Goal: Transaction & Acquisition: Purchase product/service

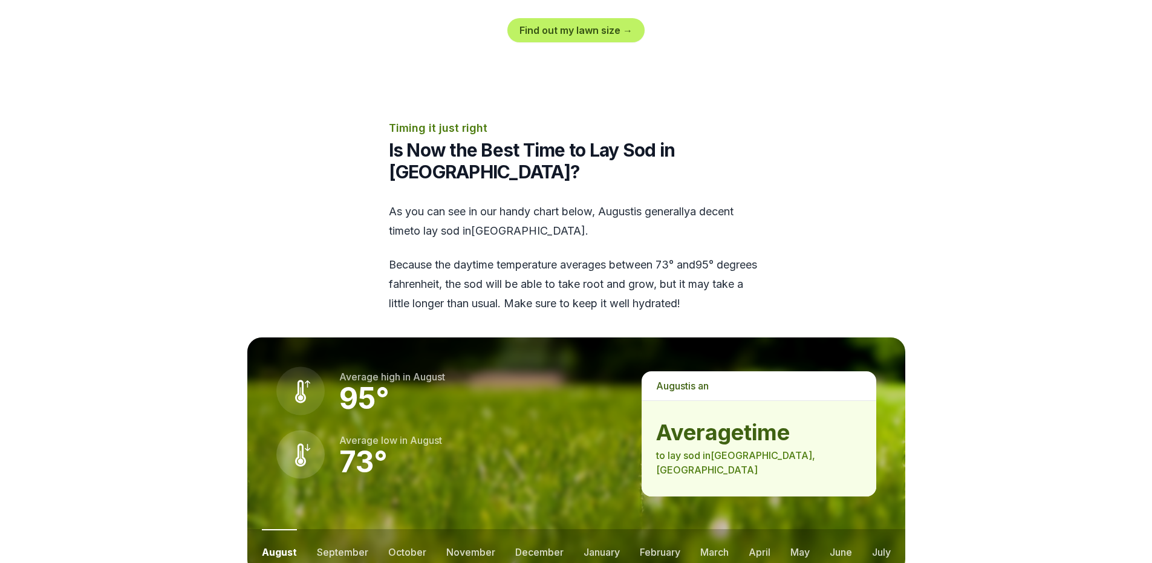
scroll to position [1633, 0]
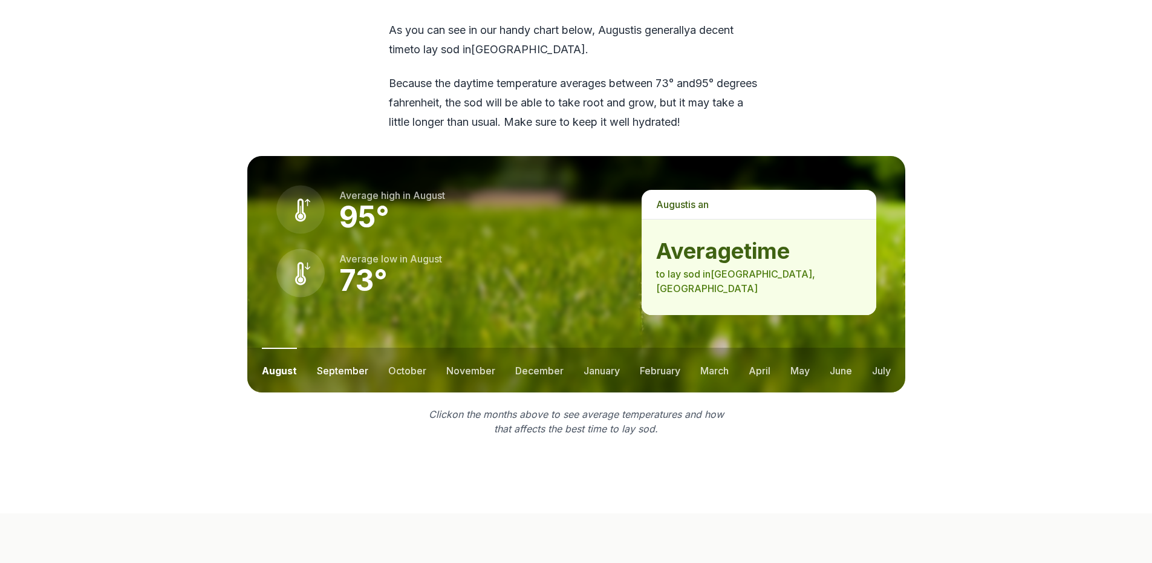
click at [345, 348] on button "september" at bounding box center [342, 370] width 51 height 45
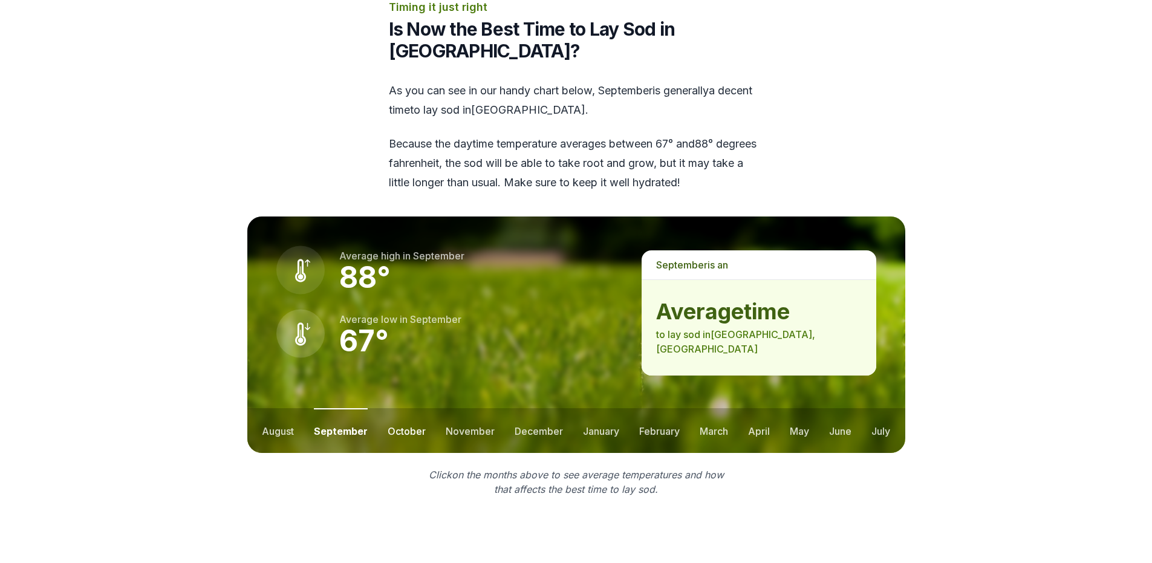
scroll to position [1512, 0]
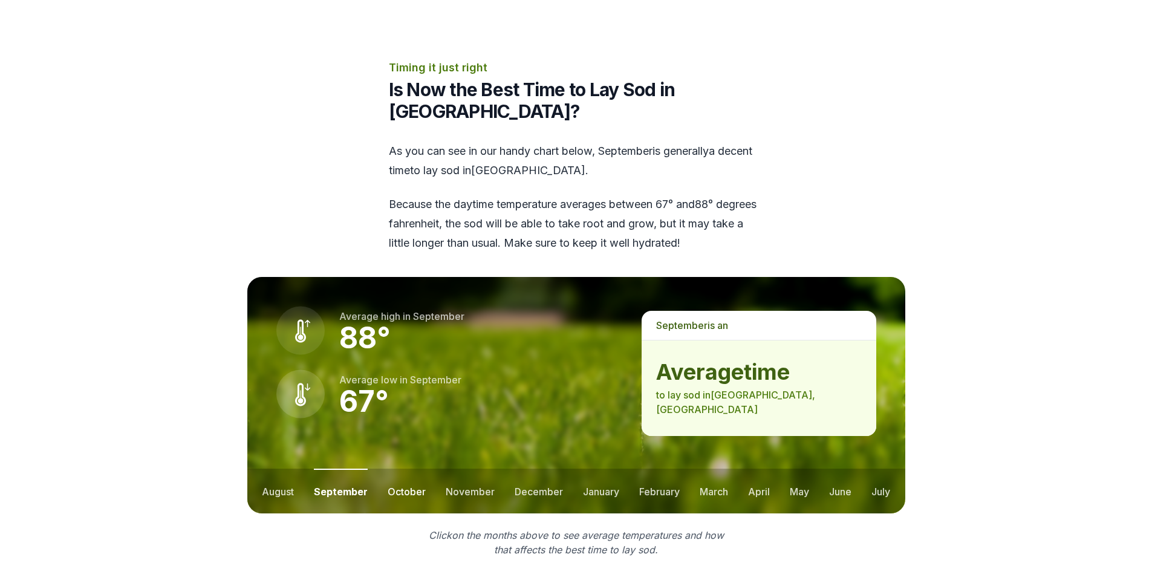
click at [393, 469] on button "october" at bounding box center [407, 491] width 38 height 45
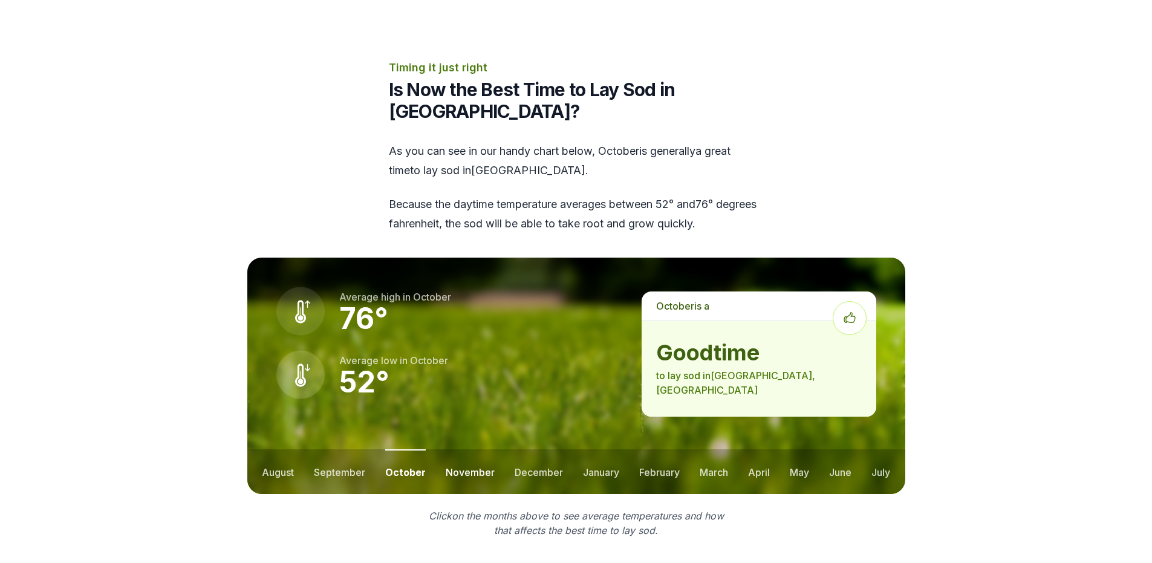
click at [459, 449] on button "november" at bounding box center [470, 471] width 49 height 45
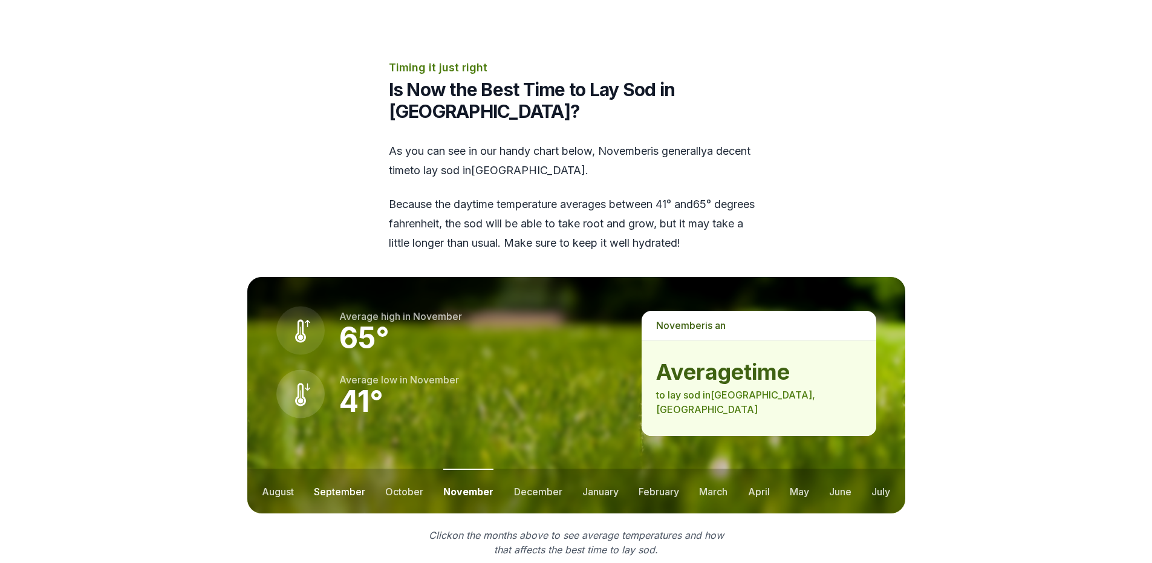
click at [331, 469] on button "september" at bounding box center [339, 491] width 51 height 45
click at [283, 469] on button "august" at bounding box center [278, 491] width 32 height 45
click at [544, 469] on button "december" at bounding box center [539, 491] width 48 height 45
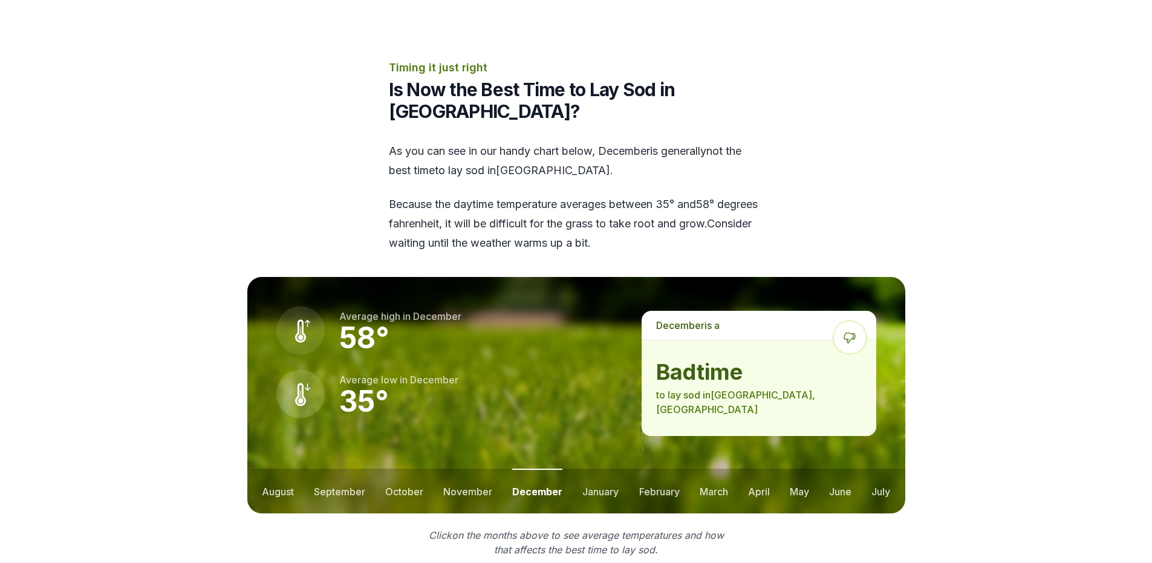
click at [578, 469] on ul "august september october november december january february march april may jun…" at bounding box center [576, 491] width 658 height 45
click at [587, 469] on button "january" at bounding box center [600, 491] width 36 height 45
click at [652, 469] on button "february" at bounding box center [660, 491] width 41 height 45
click at [731, 469] on ul "august september october november december january february march april may jun…" at bounding box center [576, 491] width 658 height 45
click at [714, 469] on button "march" at bounding box center [714, 491] width 28 height 45
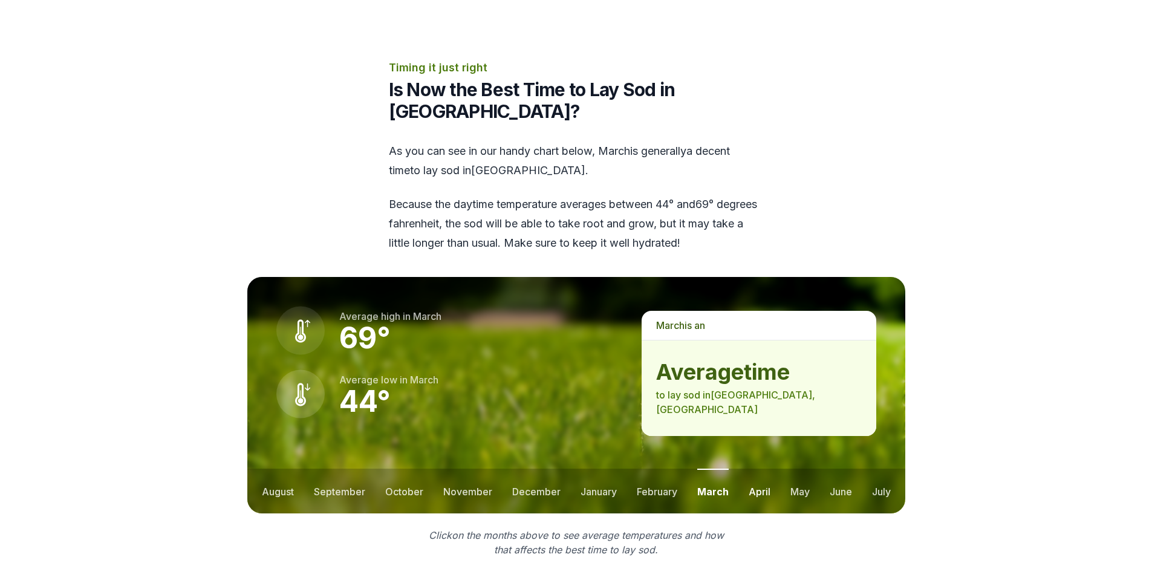
click at [761, 469] on button "april" at bounding box center [760, 491] width 22 height 45
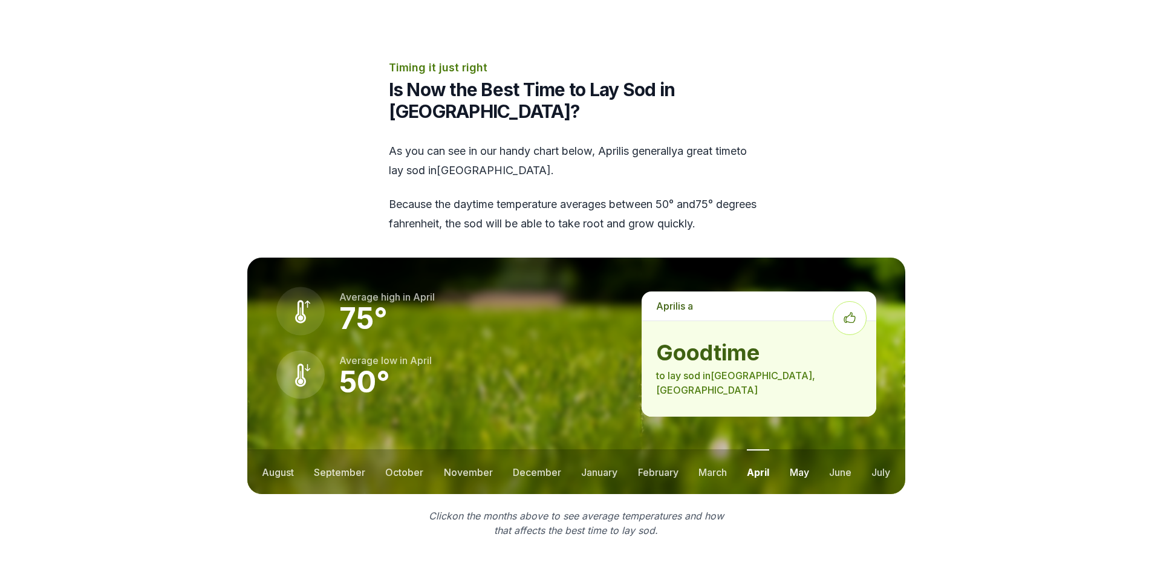
click at [793, 449] on button "may" at bounding box center [799, 471] width 19 height 45
click at [840, 449] on button "june" at bounding box center [840, 471] width 22 height 45
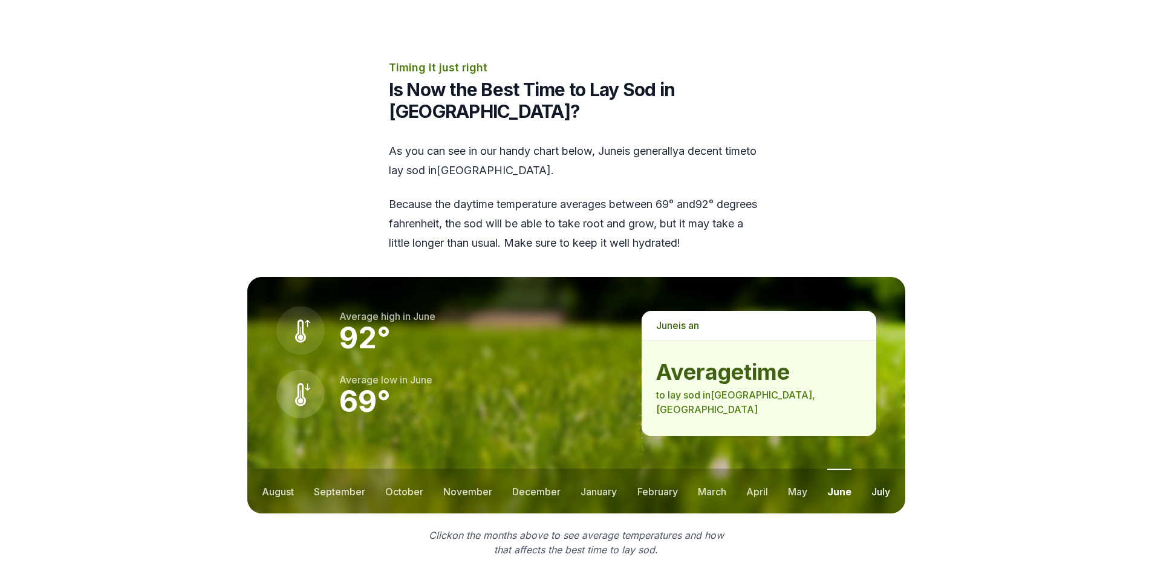
click at [885, 469] on button "july" at bounding box center [880, 491] width 19 height 45
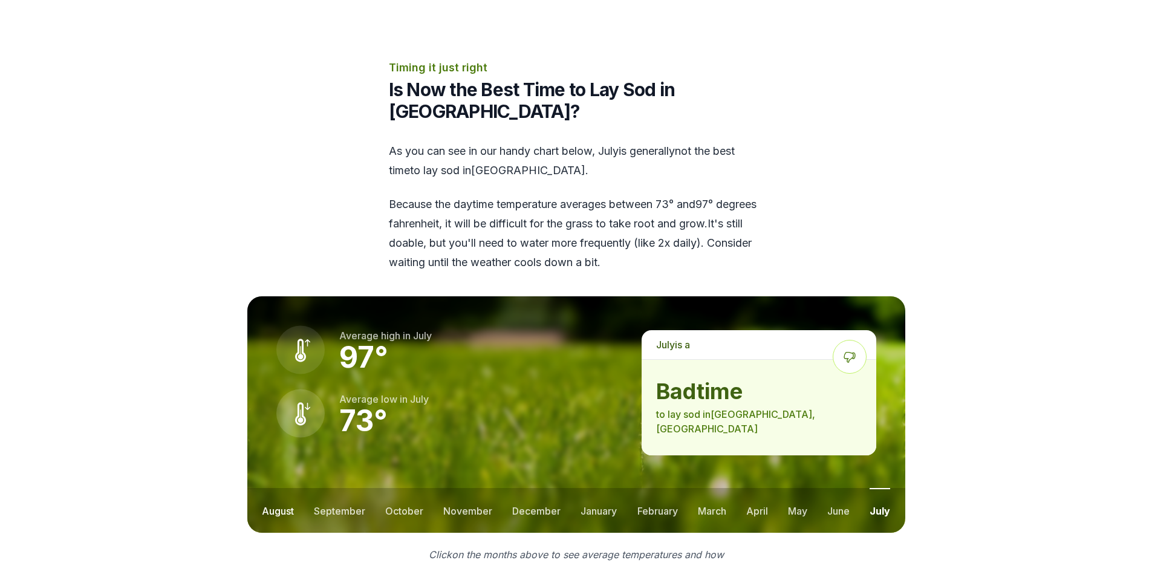
click at [269, 488] on button "august" at bounding box center [278, 510] width 32 height 45
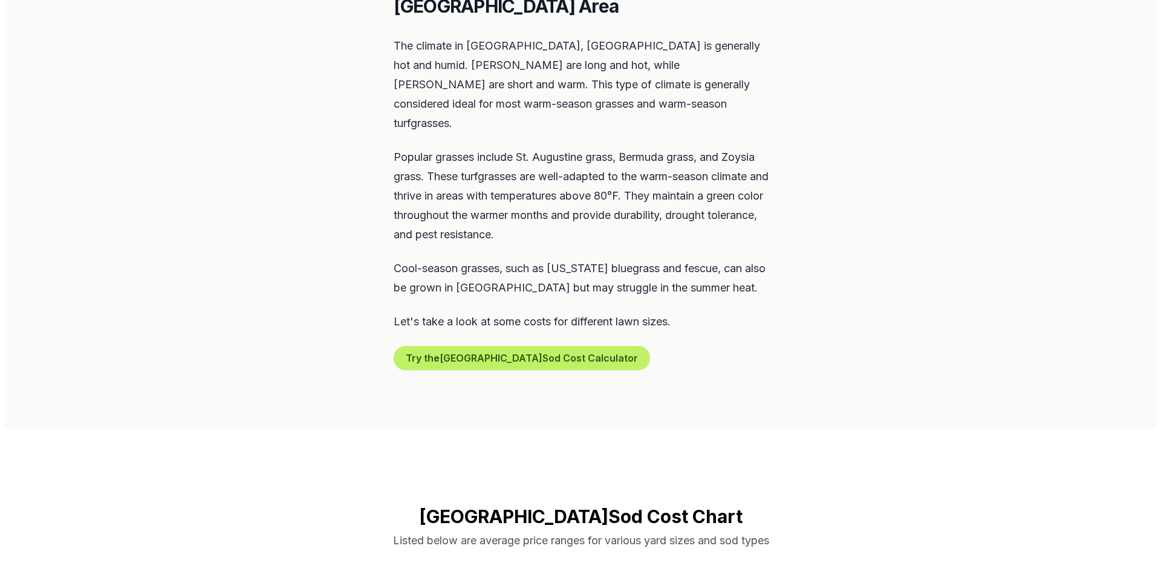
scroll to position [423, 0]
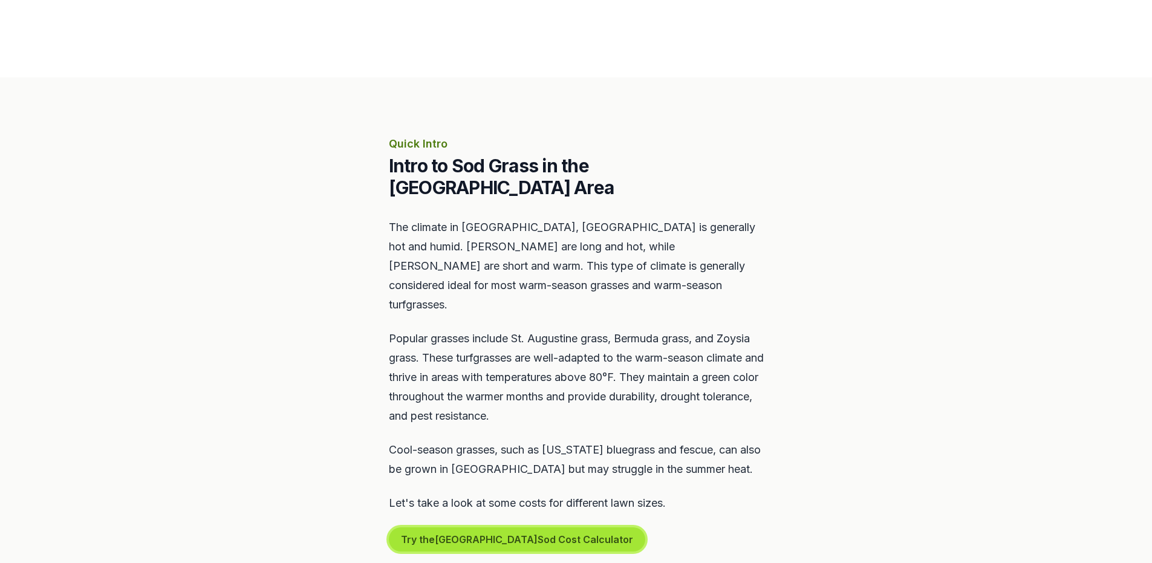
click at [472, 527] on button "Try the [GEOGRAPHIC_DATA] Sod Cost Calculator" at bounding box center [517, 539] width 256 height 24
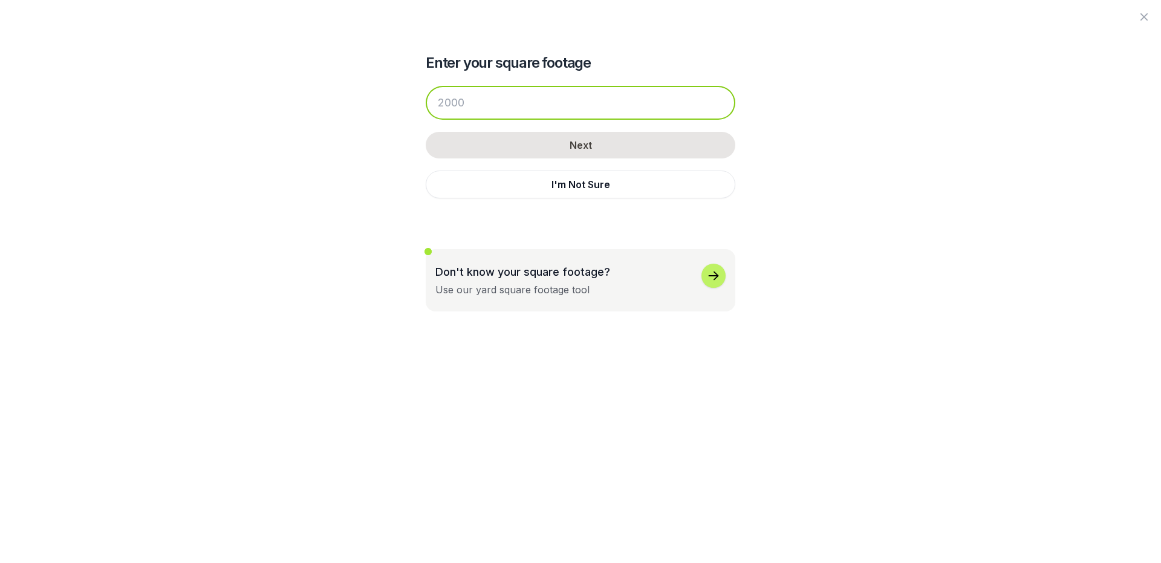
click at [482, 105] on input "number" at bounding box center [581, 103] width 310 height 34
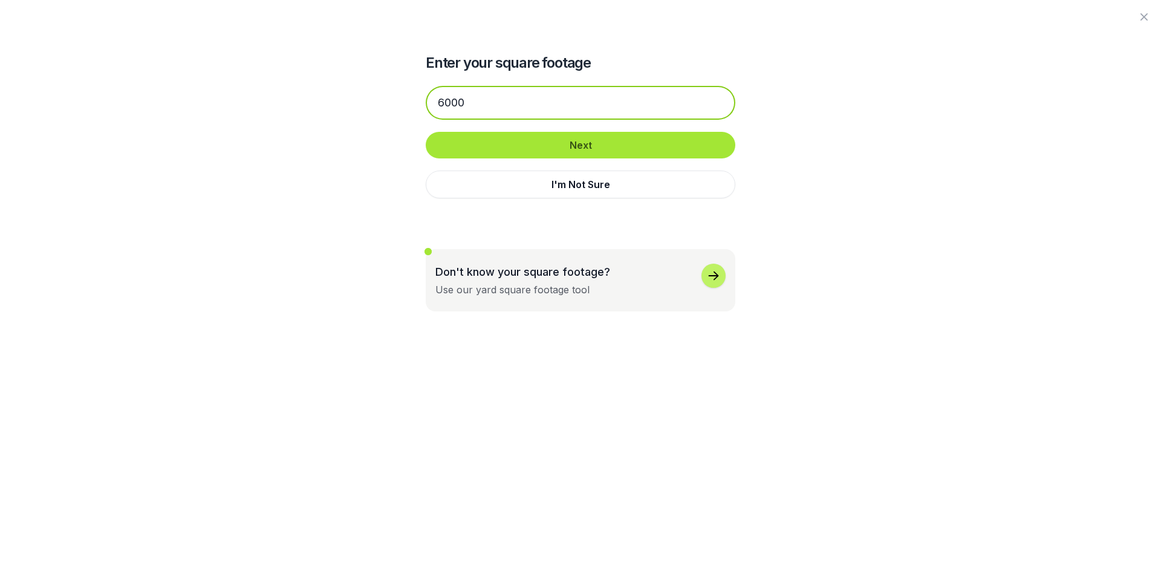
type input "6000"
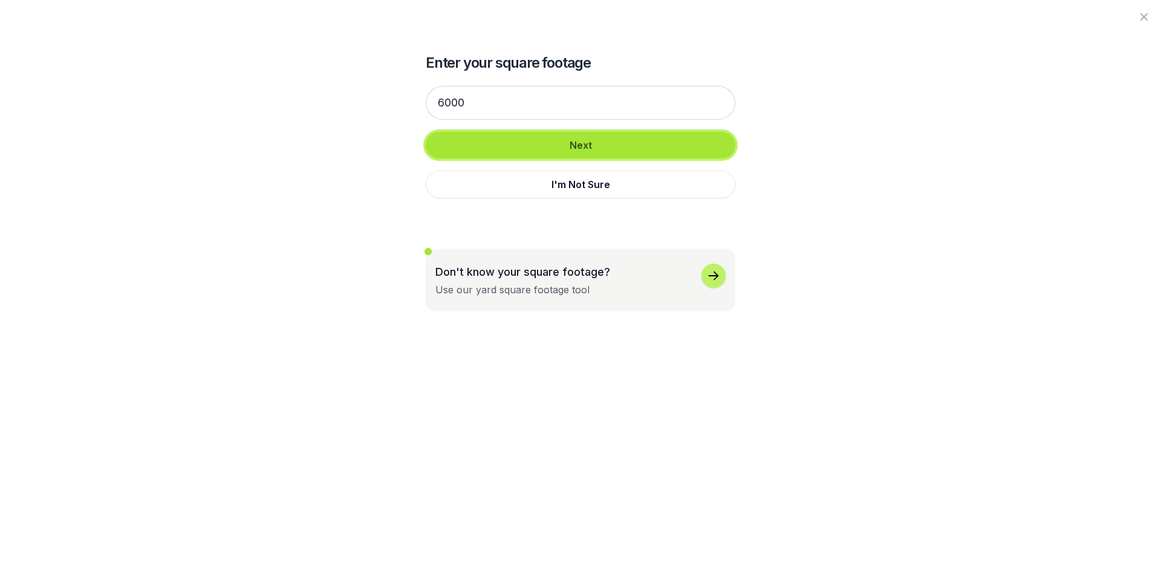
click at [518, 143] on button "Next" at bounding box center [581, 145] width 310 height 27
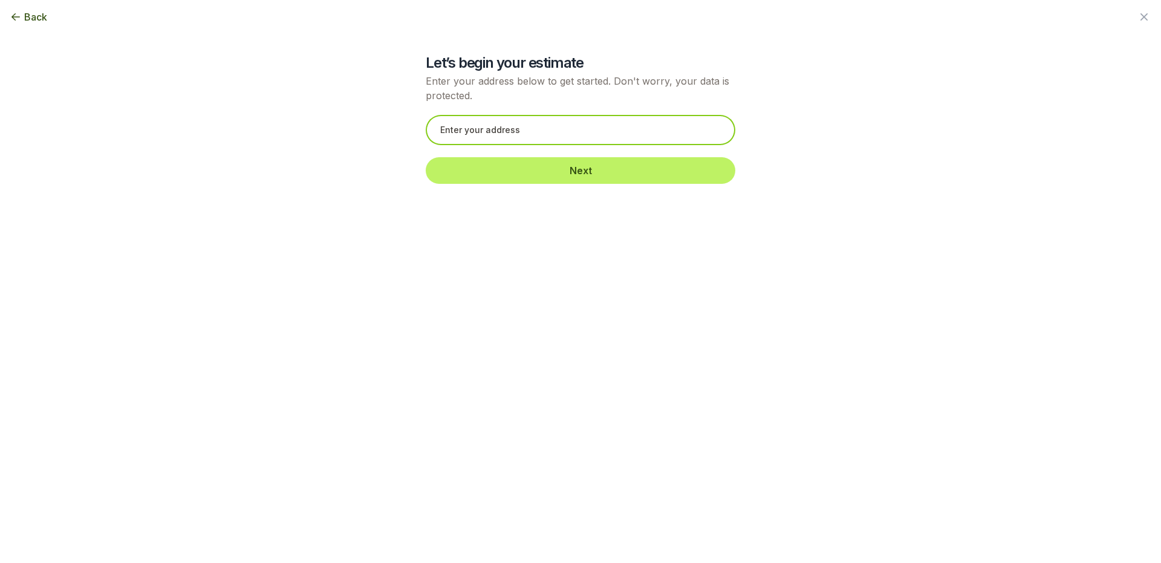
click at [523, 137] on input "text" at bounding box center [581, 130] width 310 height 30
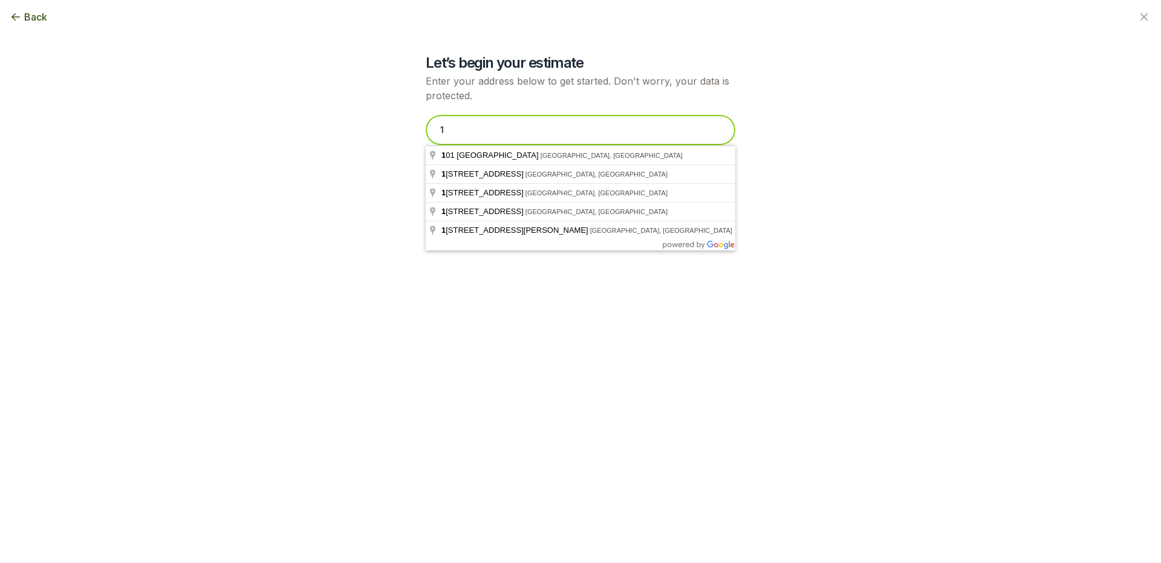
drag, startPoint x: 514, startPoint y: 134, endPoint x: 424, endPoint y: 143, distance: 90.6
click at [424, 143] on div "Let’s begin your estimate Enter your address below to get started. Don't worry,…" at bounding box center [581, 98] width 658 height 196
type input "[STREET_ADDRESS]"
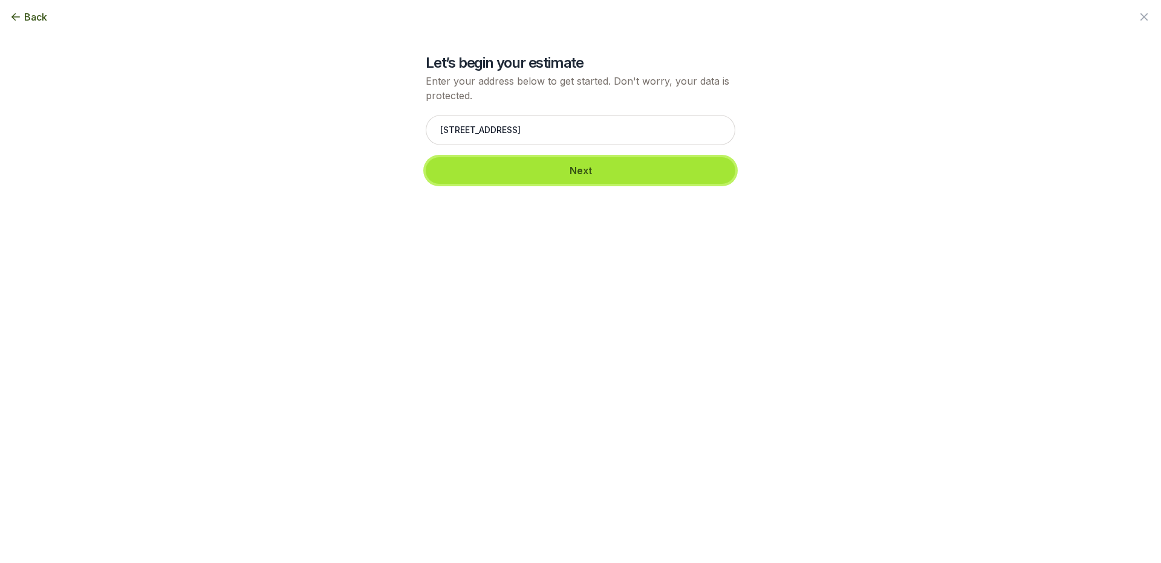
click at [625, 177] on button "Next" at bounding box center [581, 170] width 310 height 27
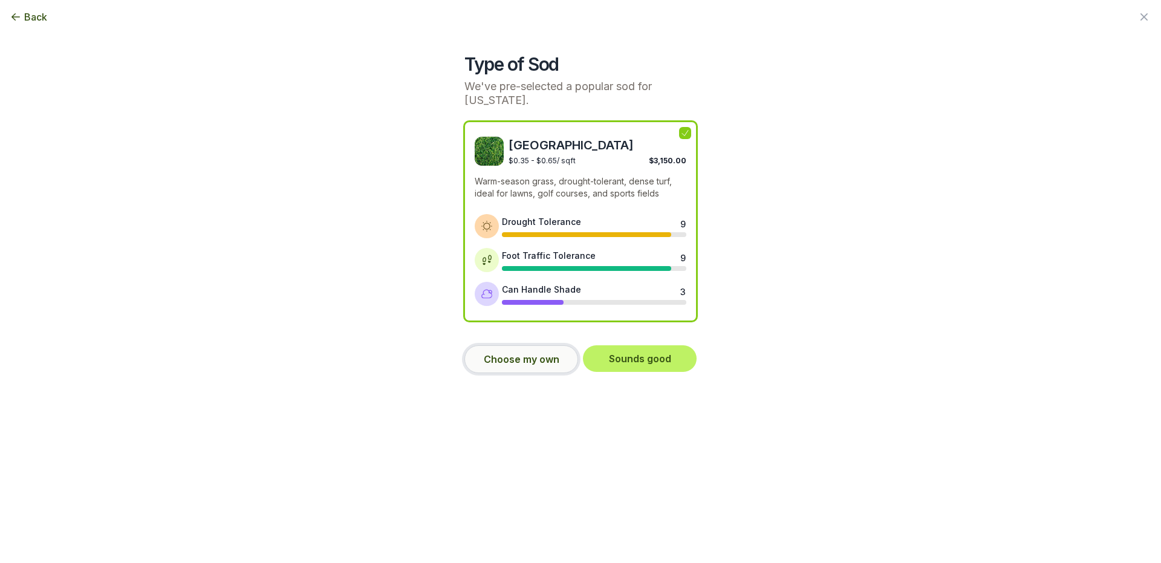
click at [495, 345] on button "Choose my own" at bounding box center [521, 359] width 114 height 28
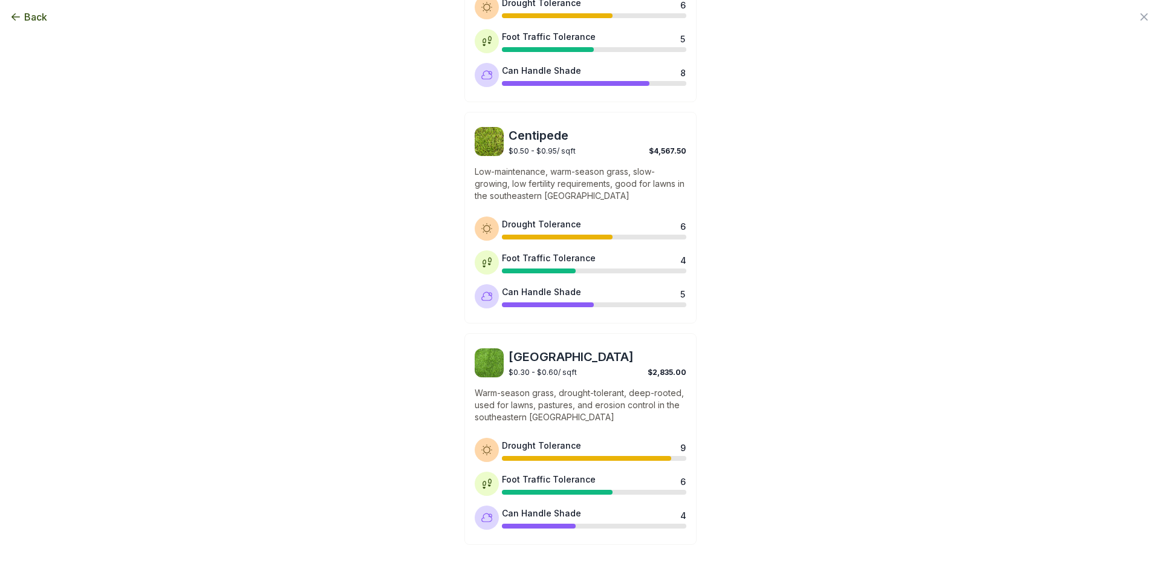
scroll to position [876, 0]
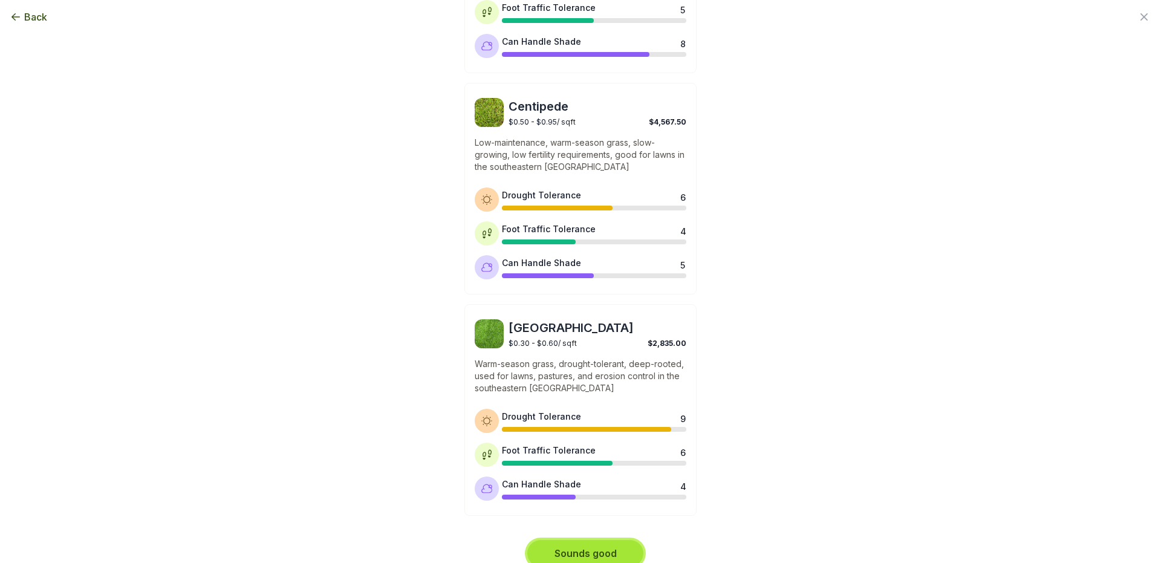
click at [611, 540] on button "Sounds good" at bounding box center [585, 553] width 116 height 27
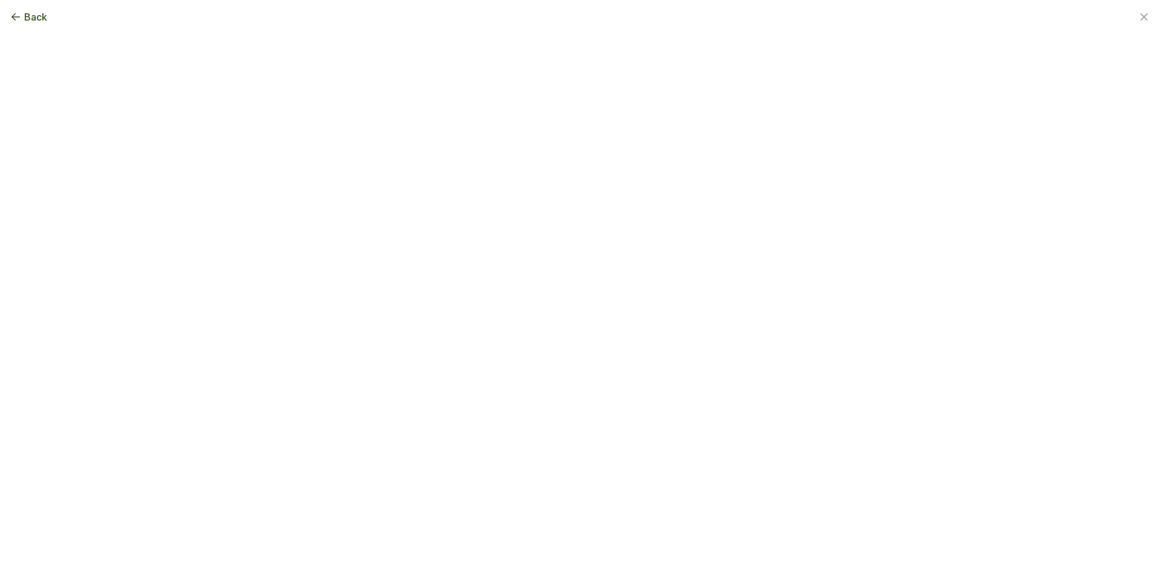
scroll to position [0, 0]
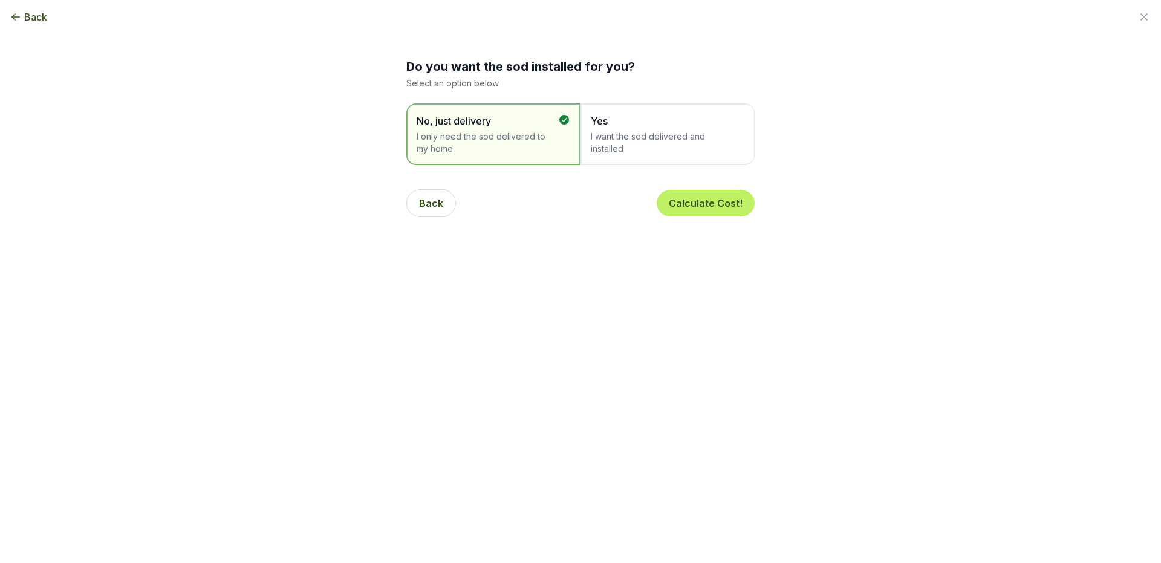
click at [666, 135] on span "I want the sod delivered and installed" at bounding box center [662, 143] width 142 height 24
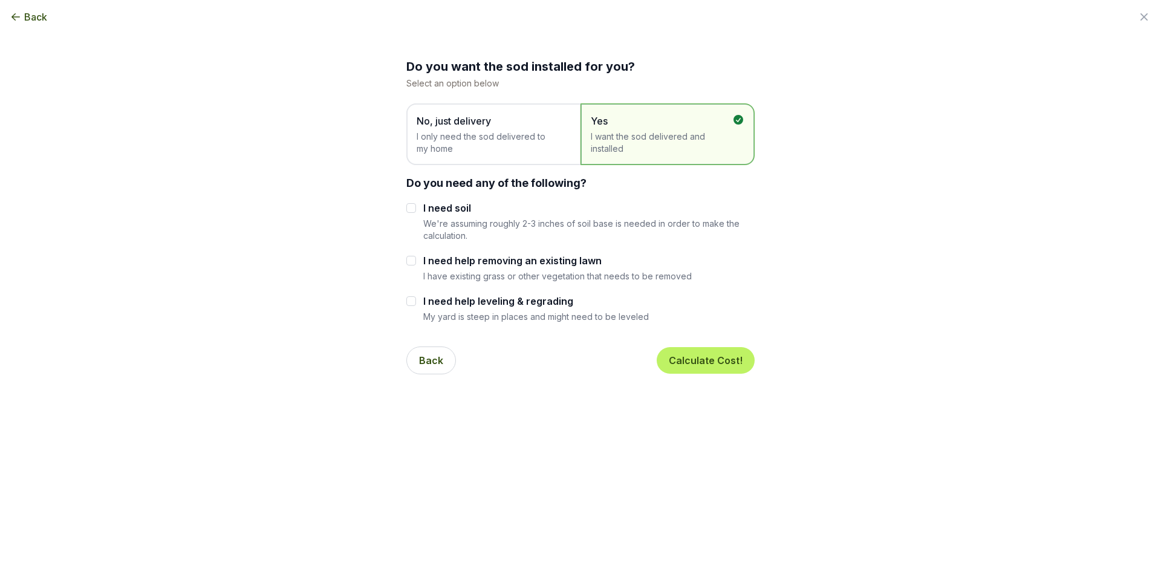
click at [551, 147] on span "I only need the sod delivered to my home" at bounding box center [488, 143] width 142 height 24
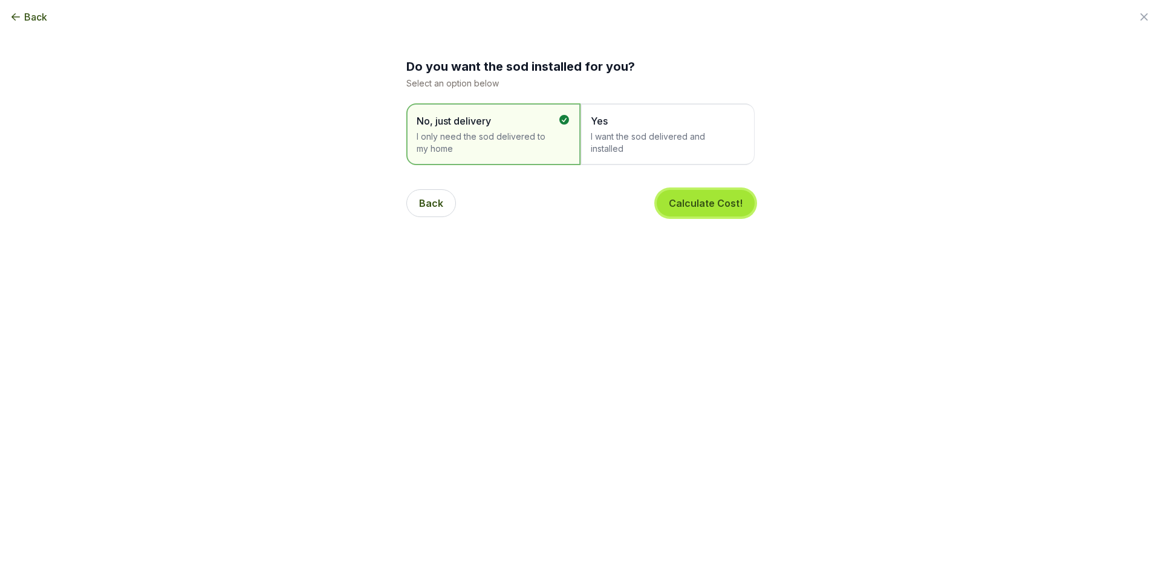
click at [731, 210] on button "Calculate Cost!" at bounding box center [706, 203] width 98 height 27
